Goal: Transaction & Acquisition: Purchase product/service

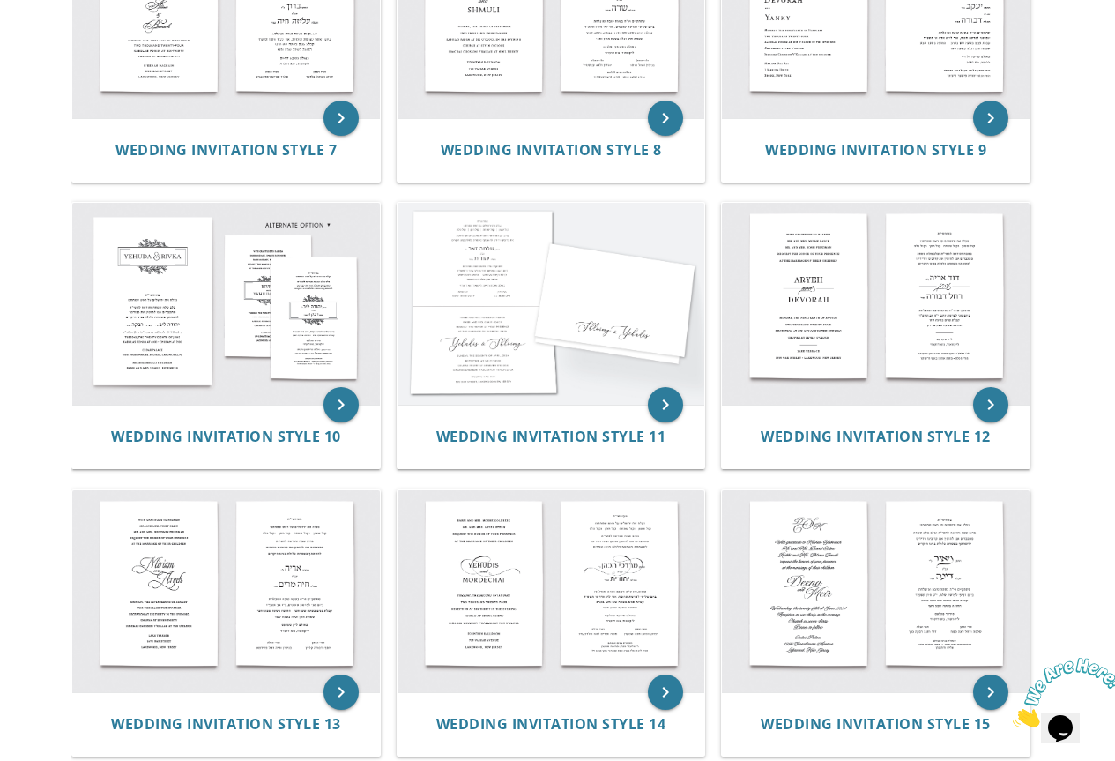
scroll to position [1322, 0]
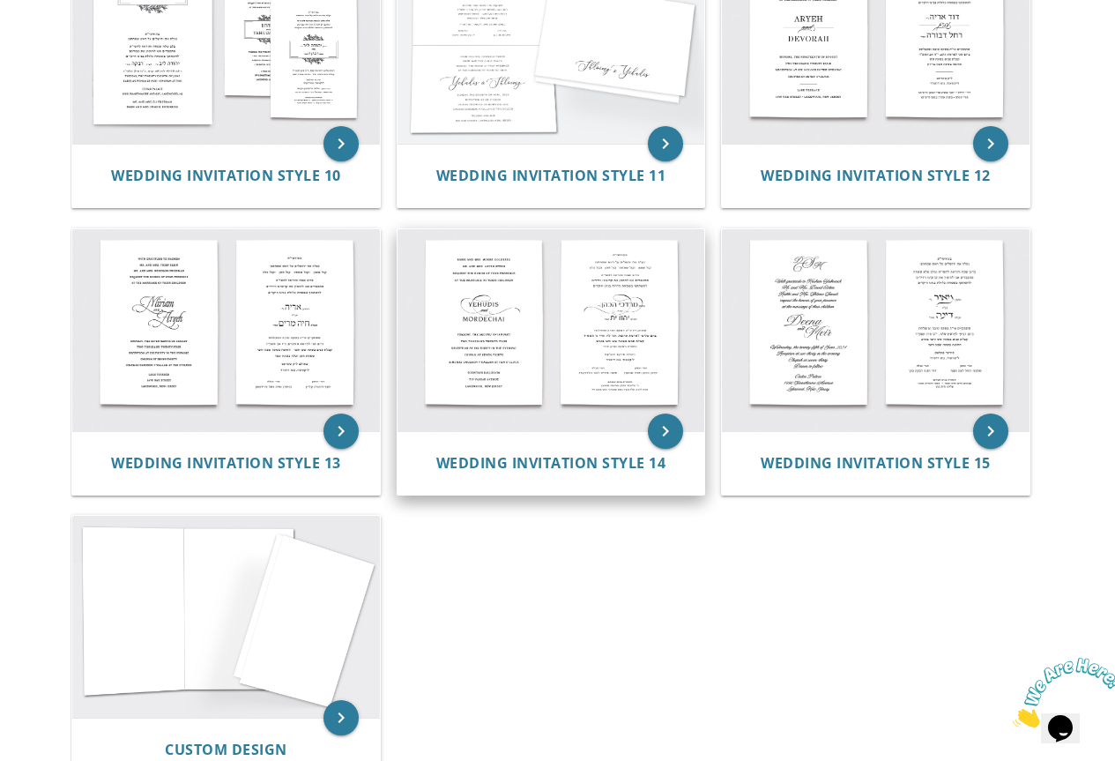
click at [520, 324] on img at bounding box center [552, 330] width 308 height 202
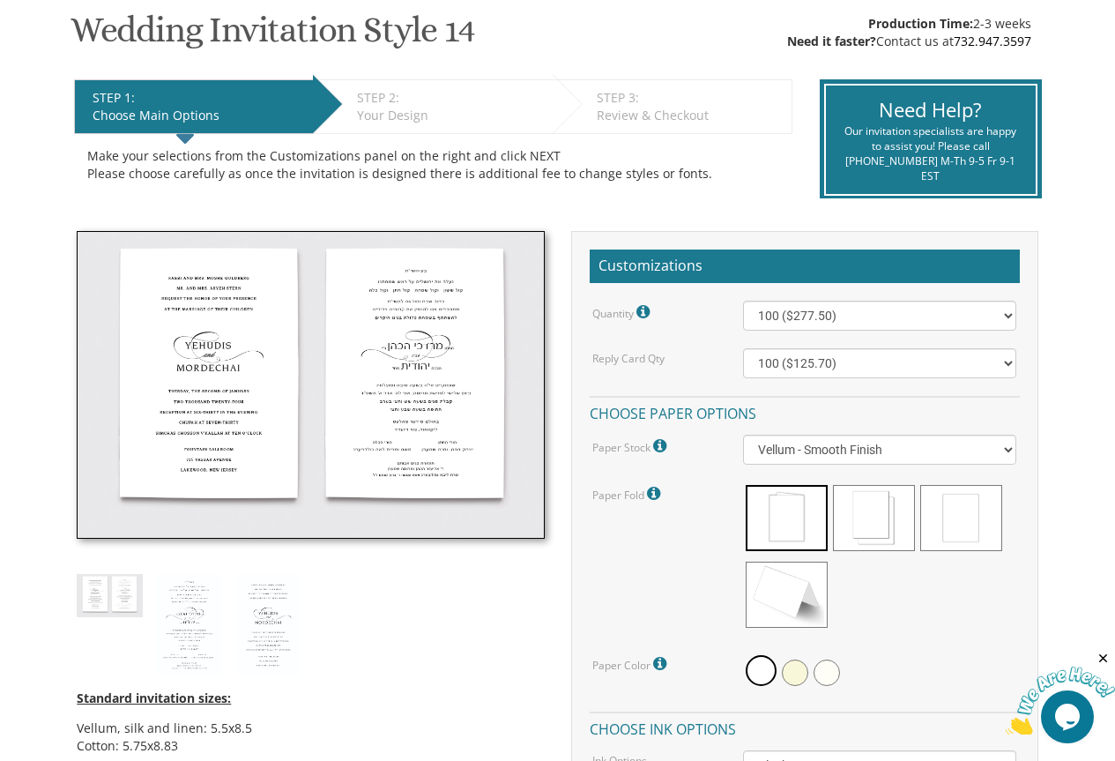
scroll to position [264, 0]
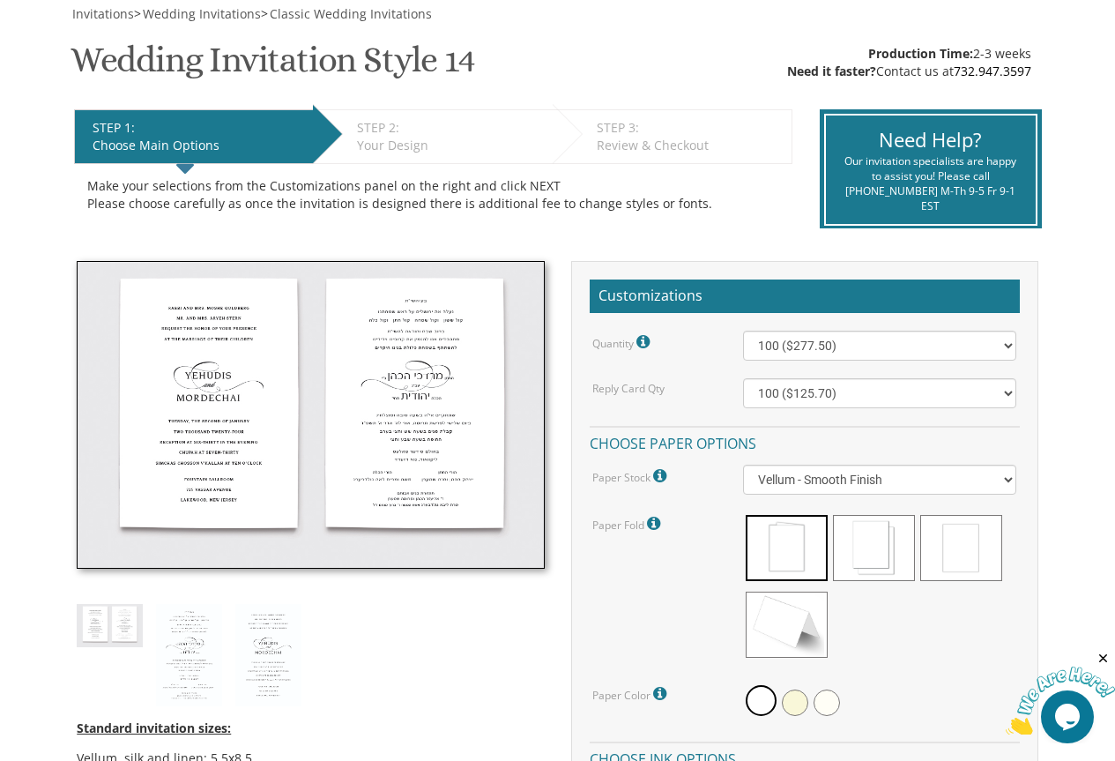
click at [206, 398] on img at bounding box center [310, 415] width 467 height 308
click at [210, 380] on img at bounding box center [310, 415] width 467 height 308
click at [188, 633] on img at bounding box center [189, 655] width 66 height 102
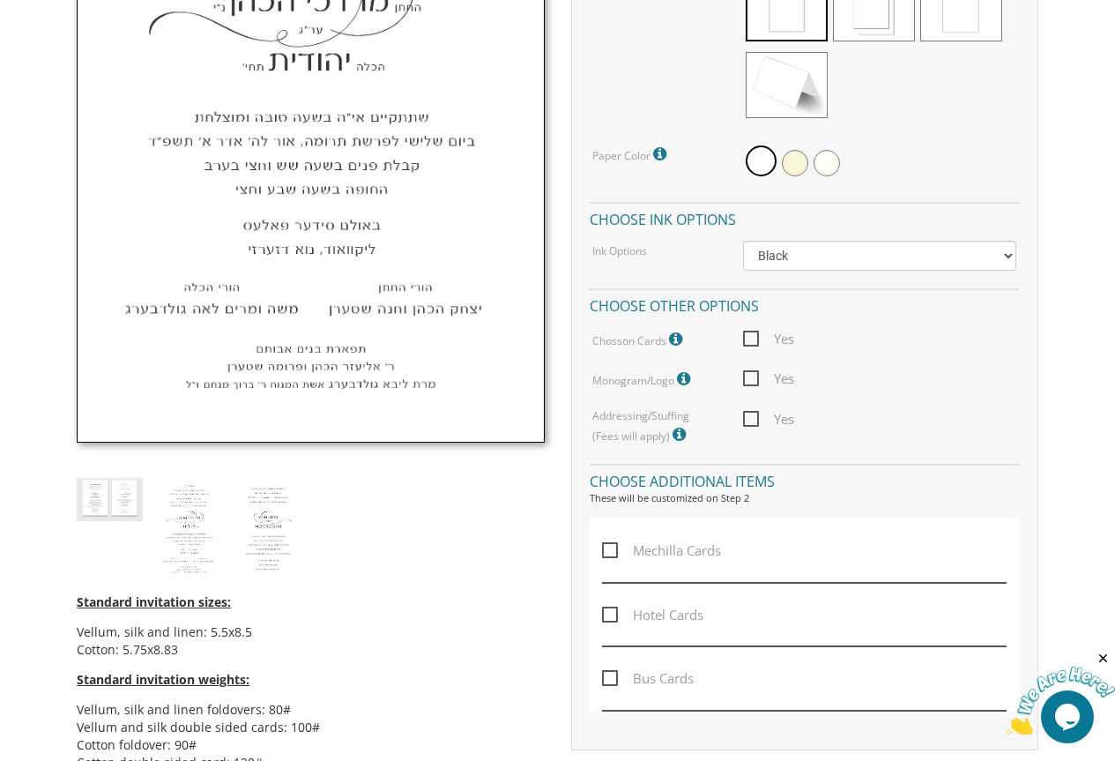
scroll to position [970, 0]
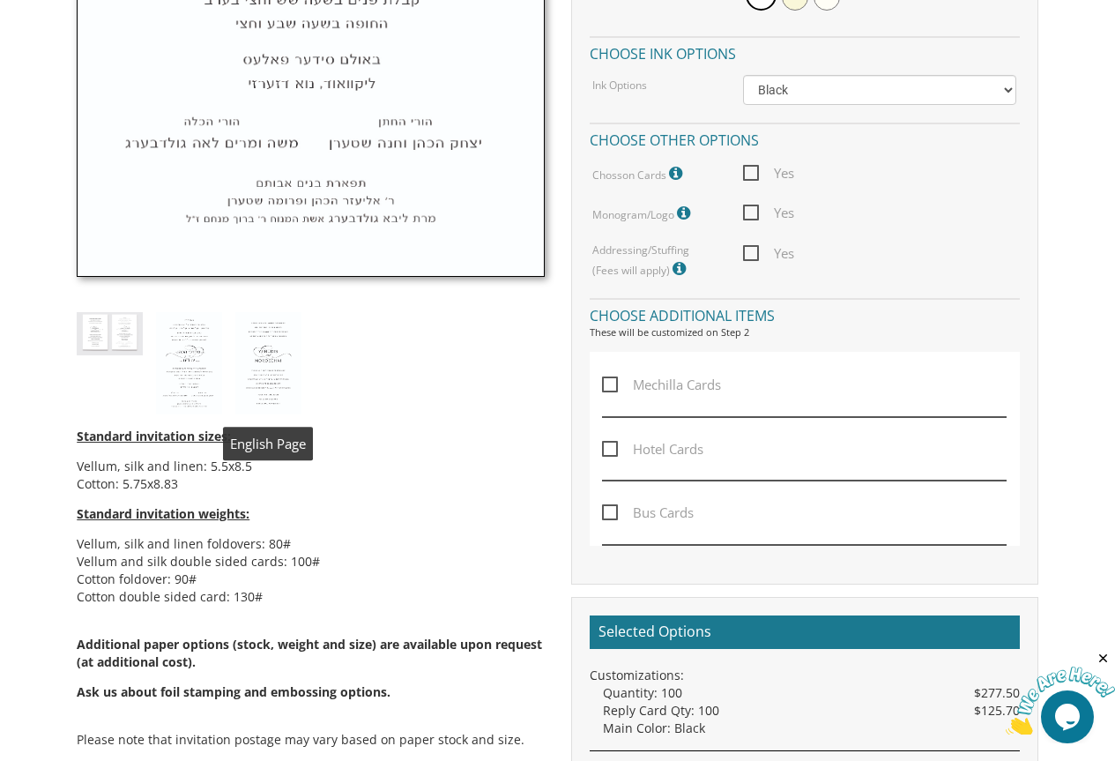
click at [255, 374] on img at bounding box center [268, 363] width 66 height 102
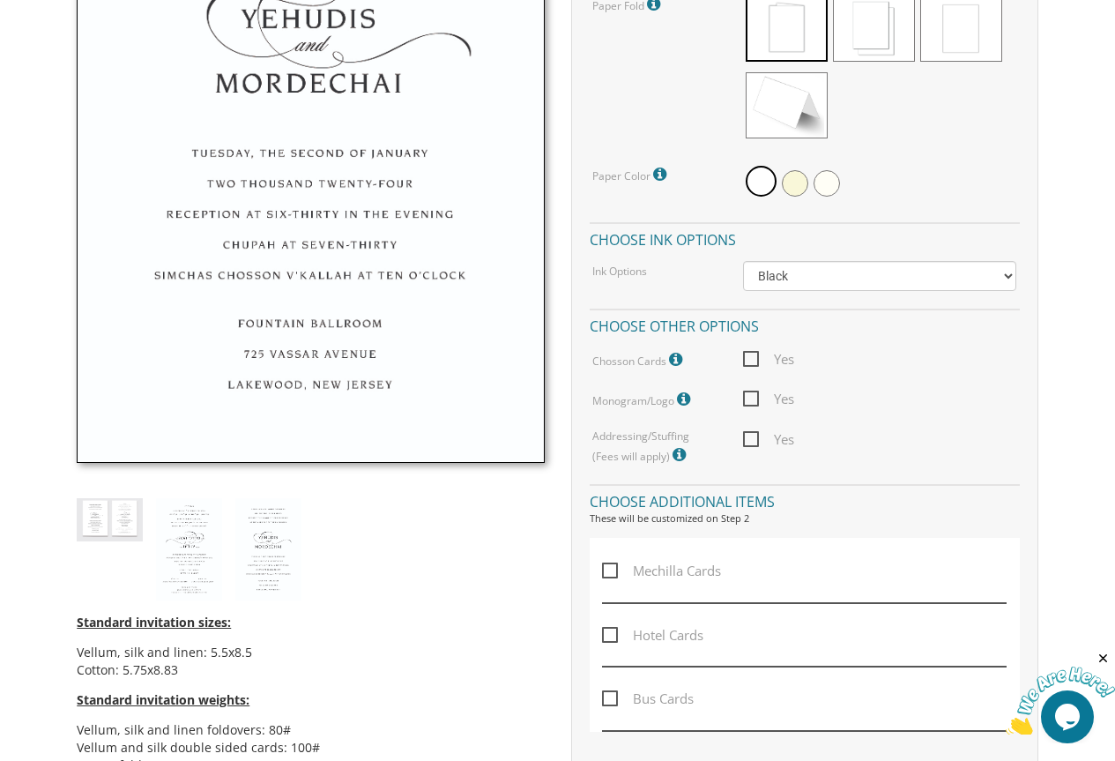
scroll to position [793, 0]
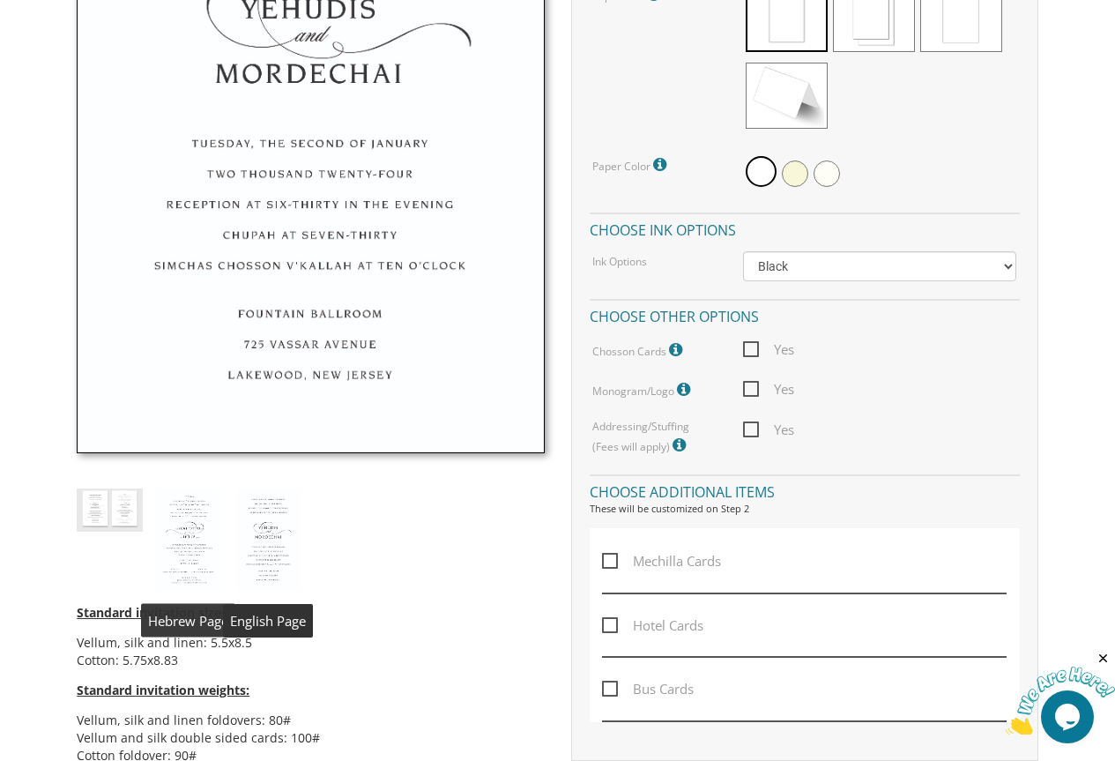
click at [185, 512] on img at bounding box center [189, 539] width 66 height 102
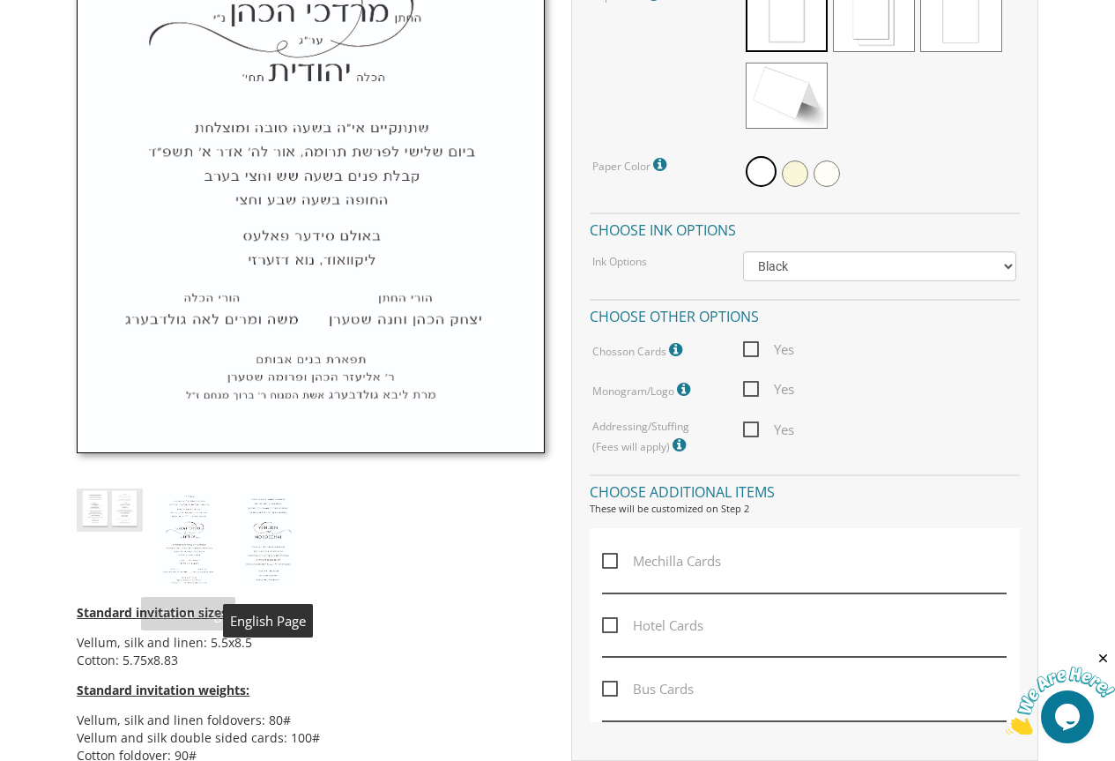
click at [291, 543] on img at bounding box center [268, 539] width 66 height 102
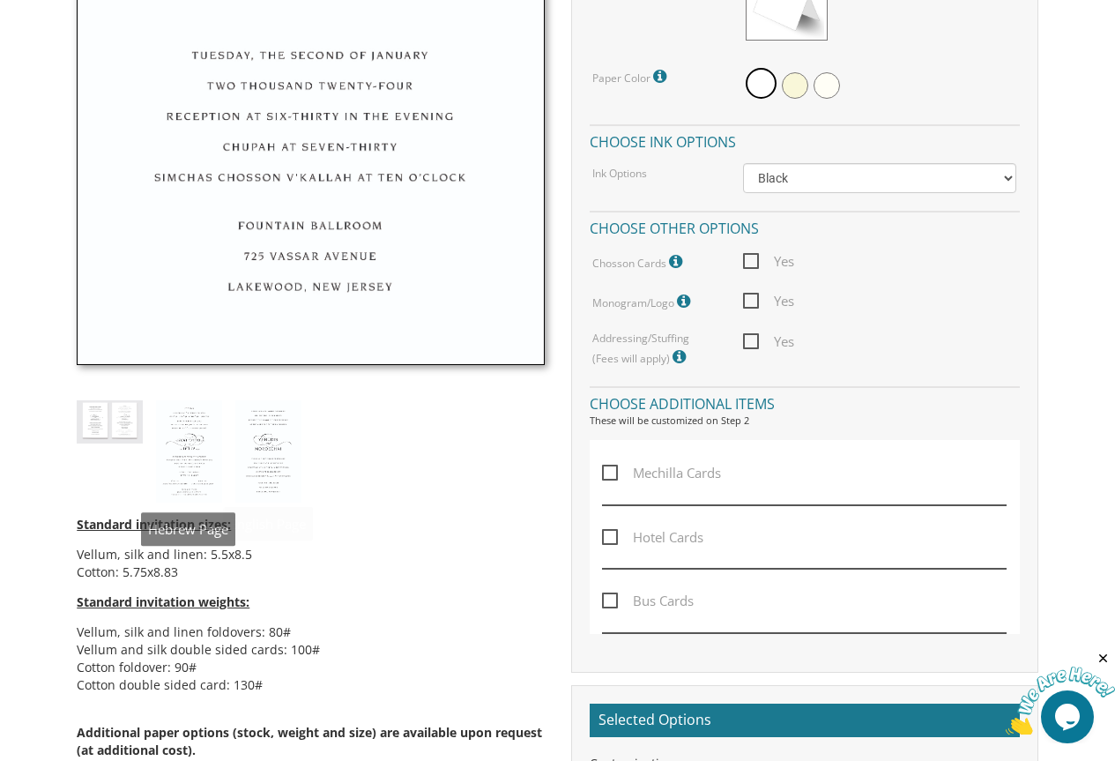
click at [184, 457] on img at bounding box center [189, 451] width 66 height 102
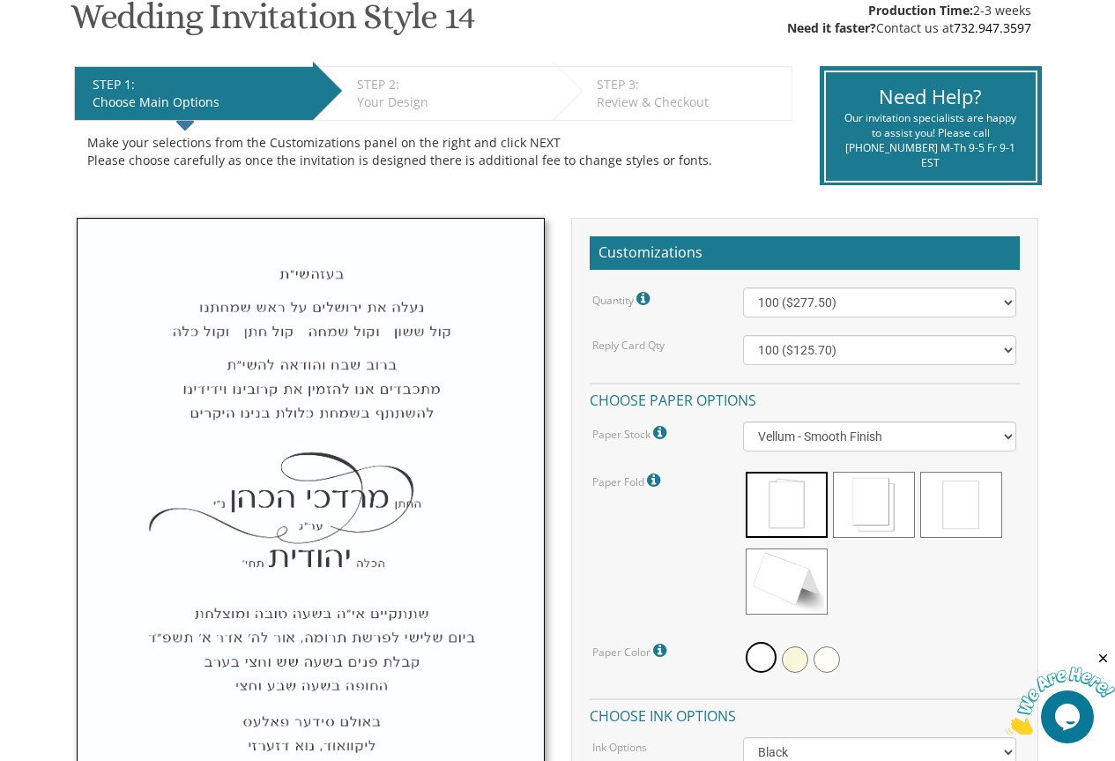
scroll to position [264, 0]
